Goal: Task Accomplishment & Management: Manage account settings

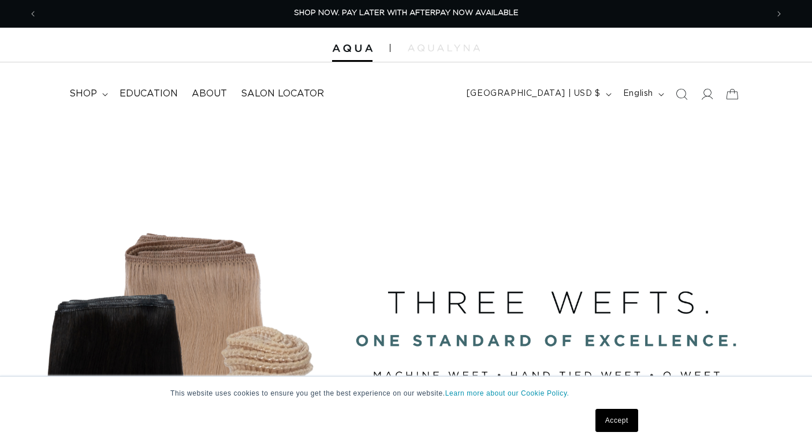
click at [617, 418] on link "Accept" at bounding box center [617, 420] width 43 height 23
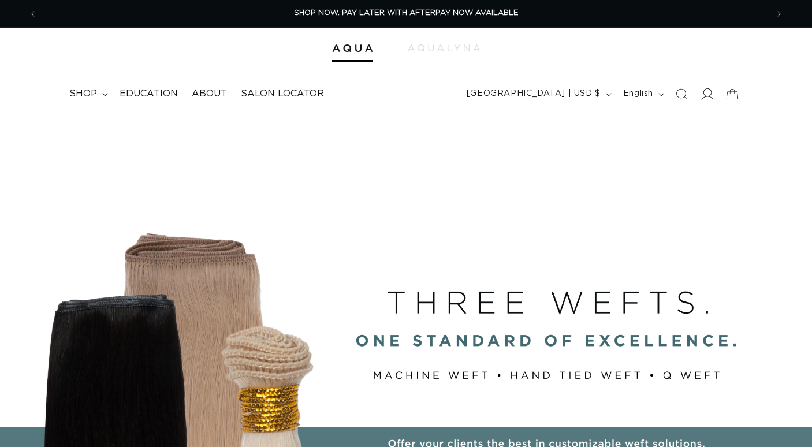
click at [706, 91] on icon at bounding box center [707, 94] width 12 height 12
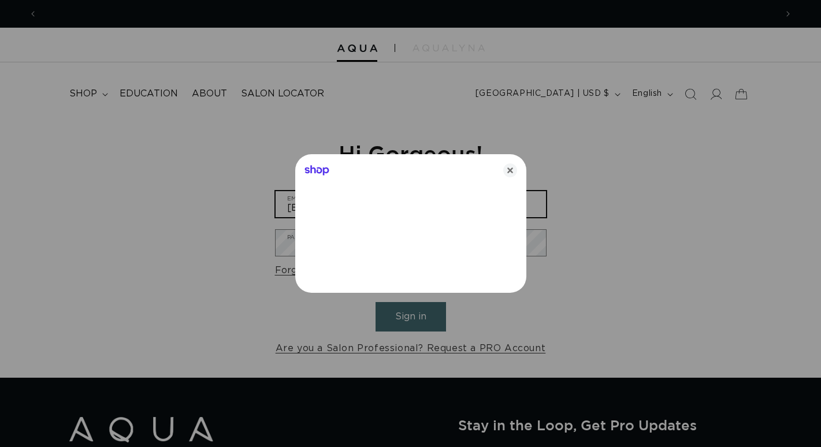
type input "[EMAIL_ADDRESS][DOMAIN_NAME]"
click at [507, 169] on icon "Close" at bounding box center [510, 170] width 14 height 14
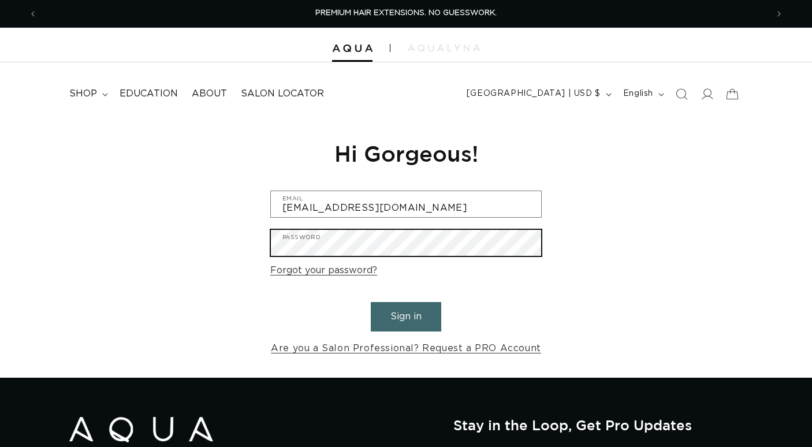
click at [406, 315] on button "Sign in" at bounding box center [406, 316] width 70 height 29
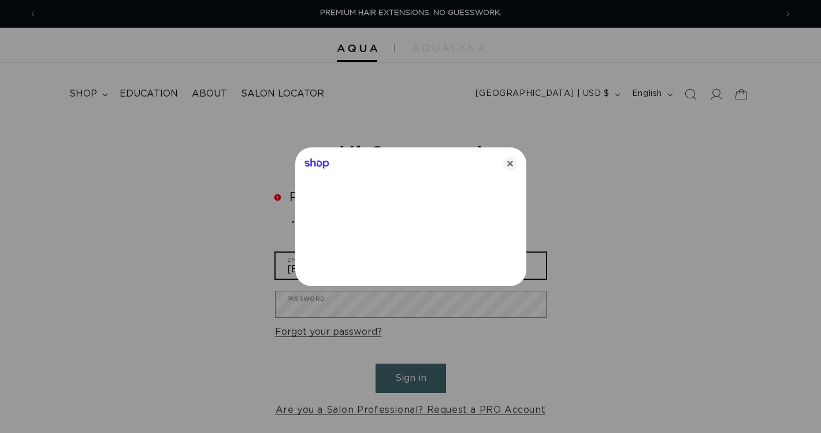
type input "[EMAIL_ADDRESS][DOMAIN_NAME]"
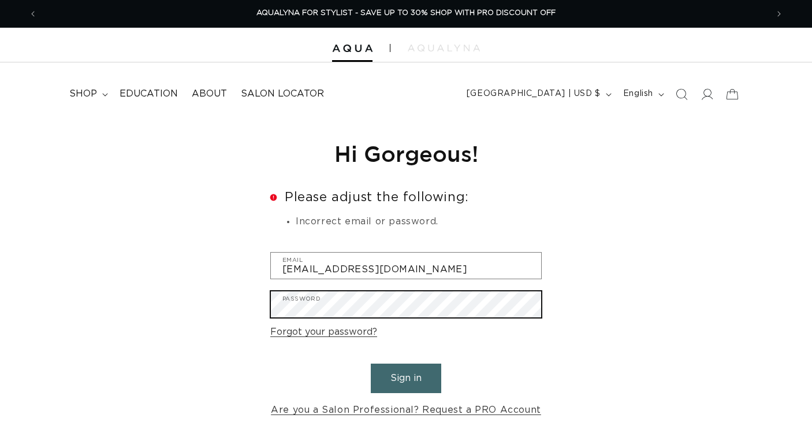
scroll to position [0, 1460]
